Goal: Transaction & Acquisition: Book appointment/travel/reservation

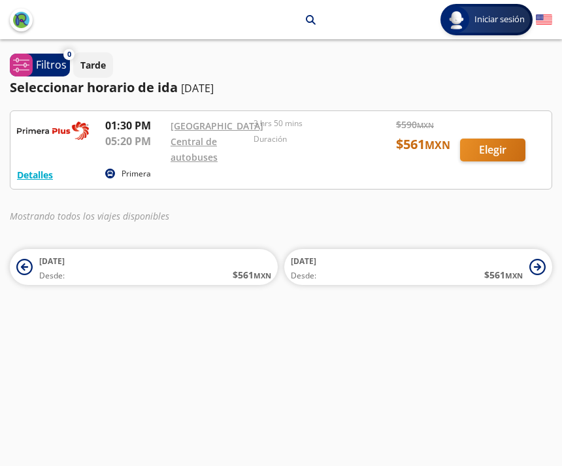
scroll to position [7, 0]
click at [43, 171] on button "Detalles" at bounding box center [35, 175] width 36 height 14
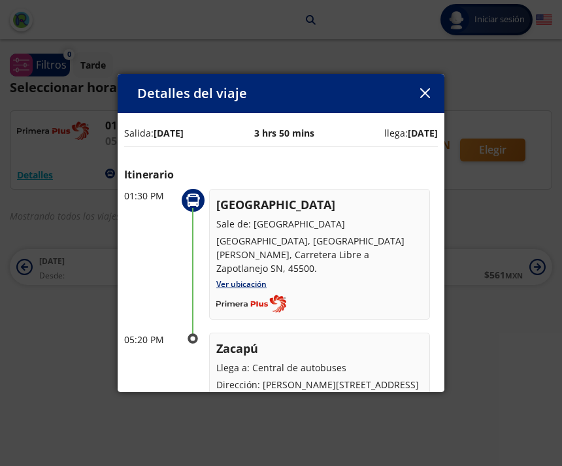
scroll to position [0, 0]
click at [418, 84] on button "button" at bounding box center [425, 94] width 20 height 20
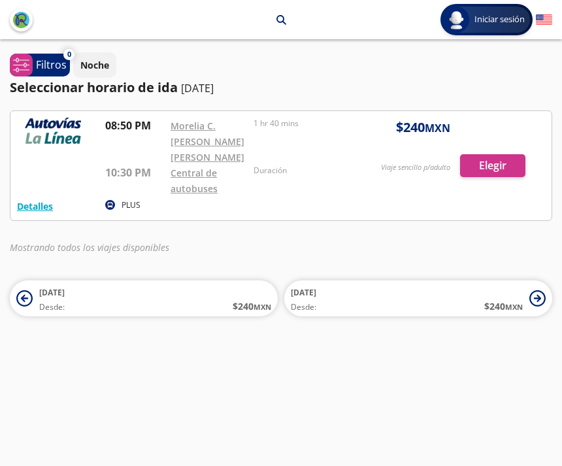
click at [27, 205] on button "Detalles" at bounding box center [35, 206] width 36 height 14
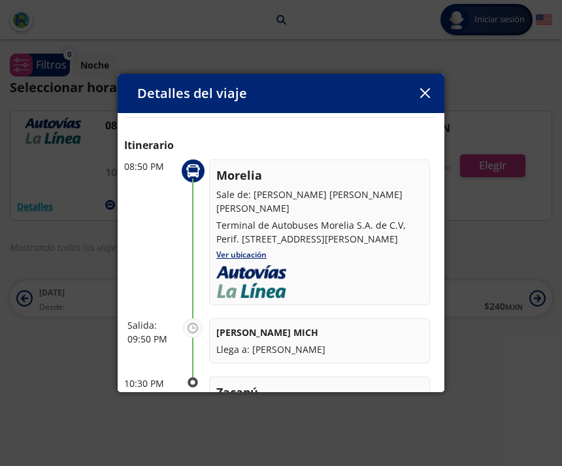
scroll to position [28, 0]
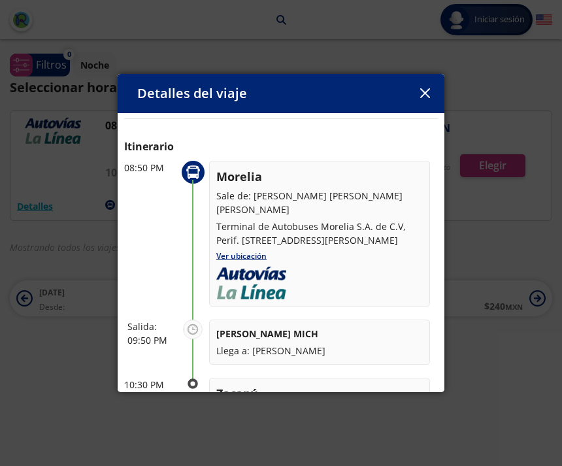
click at [250, 250] on link "Ver ubicación" at bounding box center [241, 255] width 50 height 11
click at [416, 84] on button "button" at bounding box center [425, 94] width 20 height 20
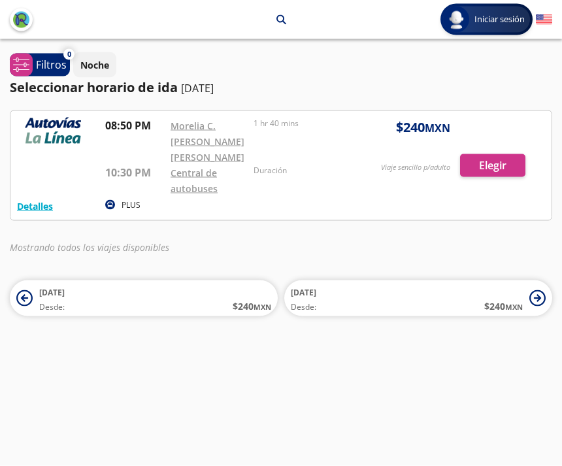
scroll to position [42, 0]
